Goal: Transaction & Acquisition: Purchase product/service

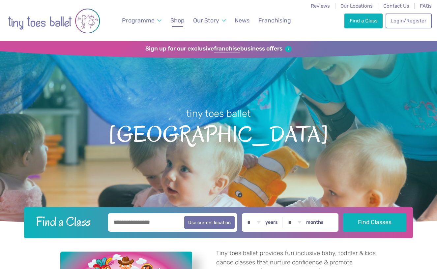
click at [179, 19] on span "Shop" at bounding box center [177, 20] width 14 height 7
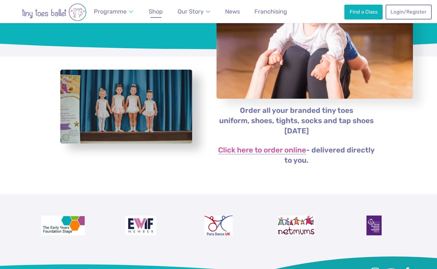
scroll to position [52, 0]
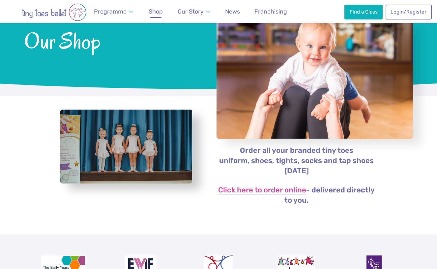
click at [250, 191] on link "Click here to order online" at bounding box center [262, 190] width 88 height 8
